Goal: Find specific page/section: Find specific page/section

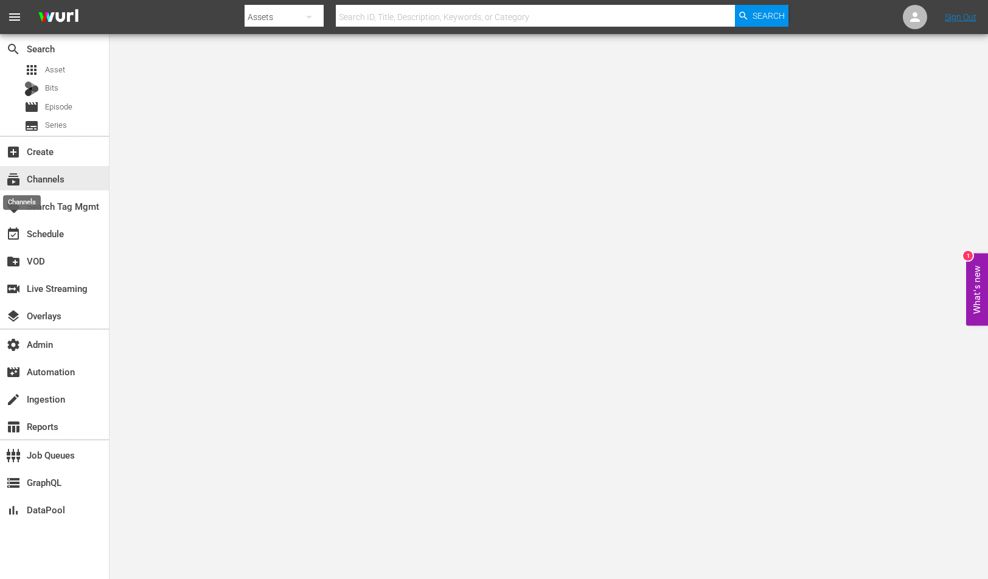
click at [15, 186] on span "subscriptions" at bounding box center [13, 179] width 15 height 15
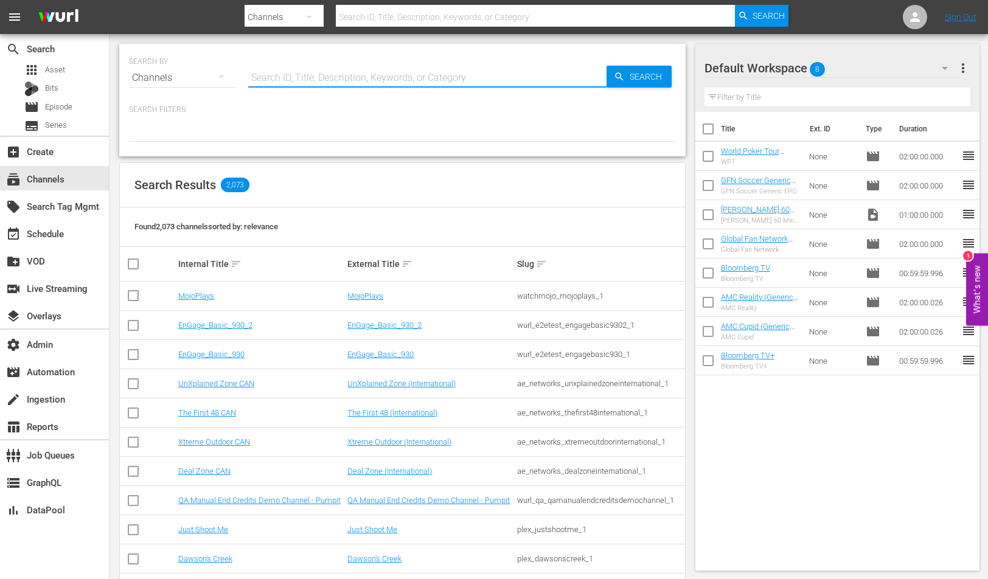
click at [363, 75] on input "text" at bounding box center [427, 77] width 358 height 29
paste input "aenetworks_axmen_2"
type input "aenetworks_axmen_2"
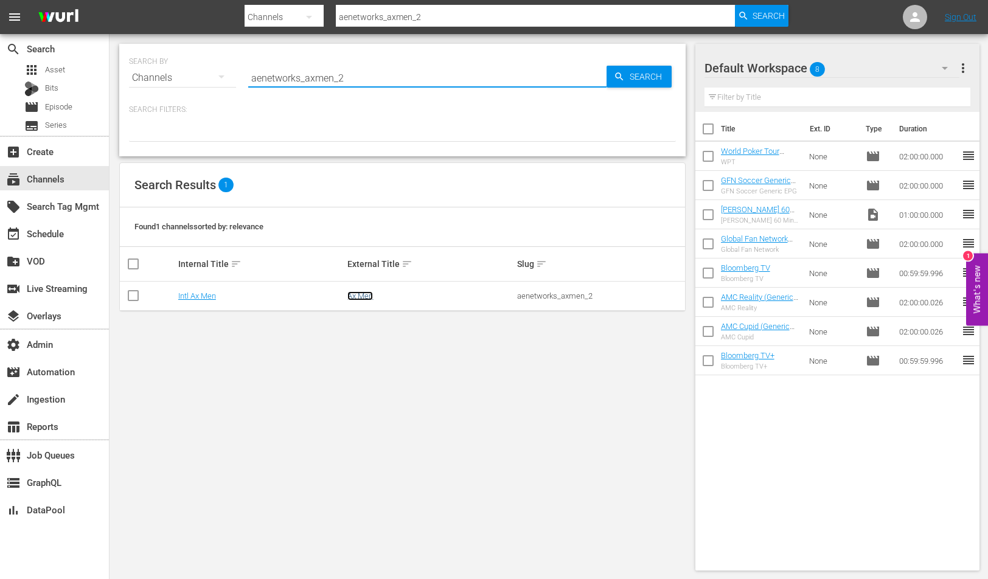
click at [363, 299] on link "Ax Men" at bounding box center [360, 295] width 26 height 9
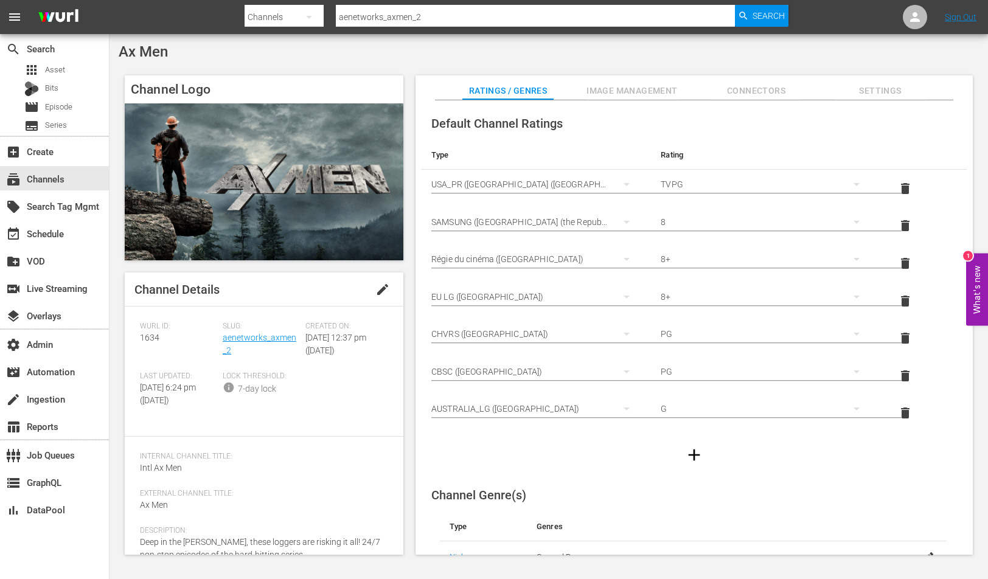
click at [363, 5] on input "aenetworks_axmen_2" at bounding box center [535, 16] width 399 height 29
paste input "modernmarvels"
type input "aenetworks_modernmarvels_2"
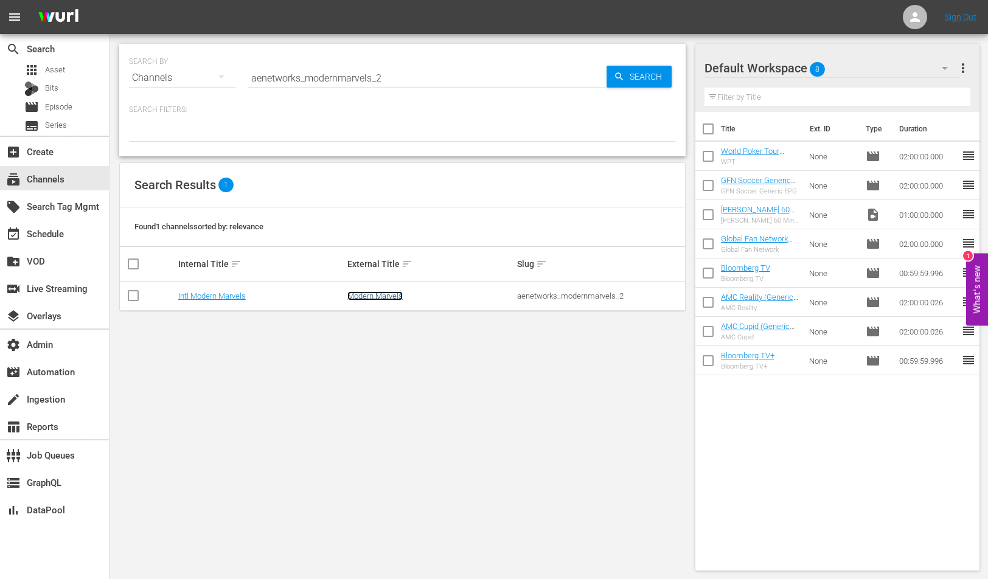
click at [372, 296] on link "Modern Marvels" at bounding box center [374, 295] width 55 height 9
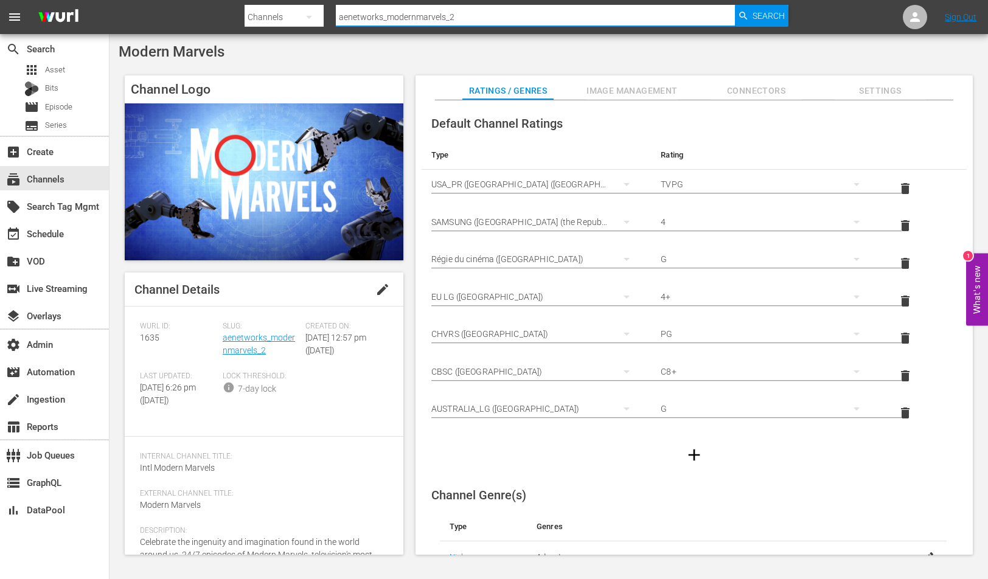
click at [389, 13] on input "aenetworks_modernmarvels_2" at bounding box center [535, 16] width 399 height 29
paste input "_networks_hoarders_1"
type input "ae_networks_hoarders_1"
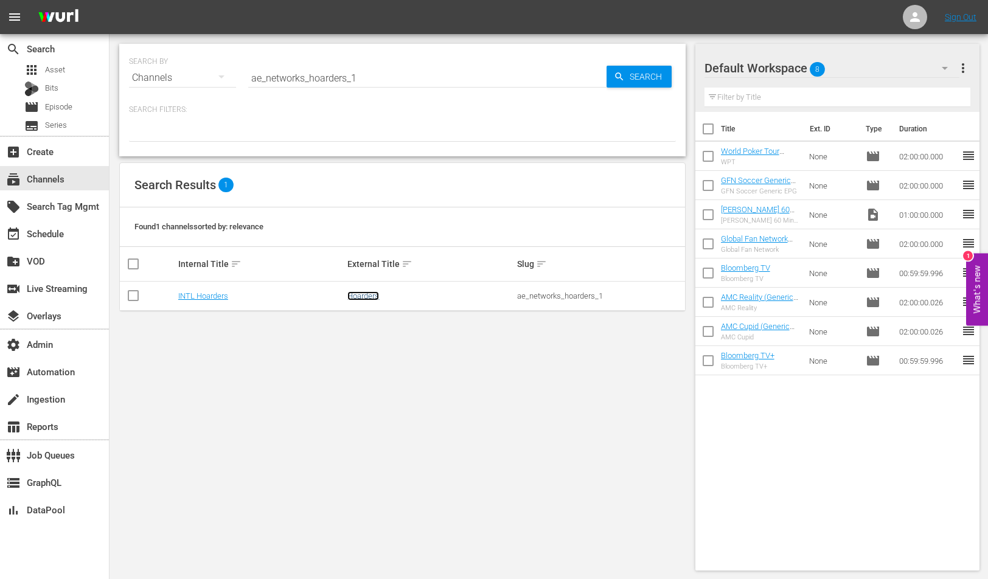
click at [363, 292] on link "Hoarders" at bounding box center [363, 295] width 32 height 9
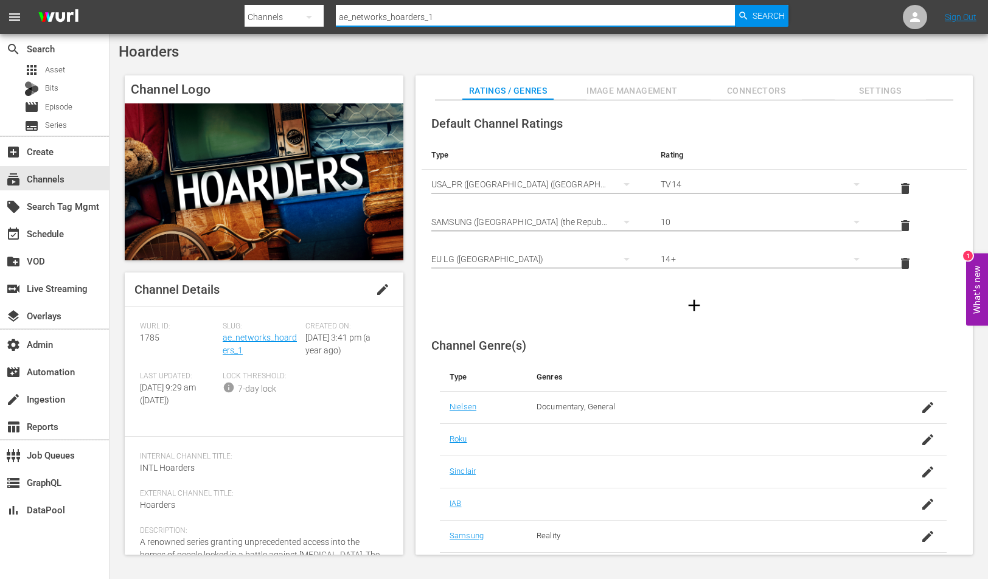
click at [366, 17] on input "ae_networks_hoarders_1" at bounding box center [535, 16] width 399 height 29
paste input "networks_isurvived_2"
type input "aenetworks_isurvived_2"
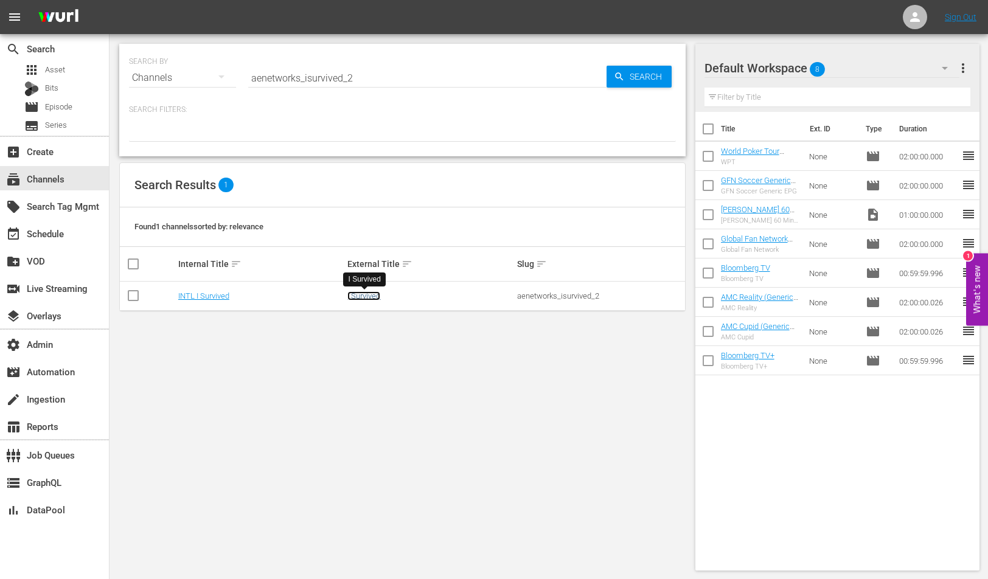
click at [358, 295] on link "I Survived" at bounding box center [363, 295] width 33 height 9
